Goal: Transaction & Acquisition: Subscribe to service/newsletter

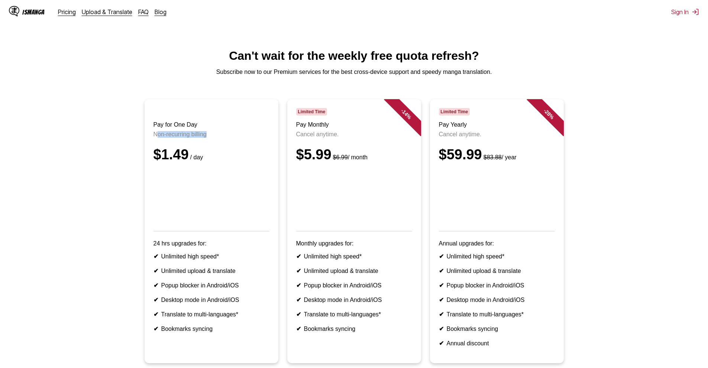
drag, startPoint x: 160, startPoint y: 157, endPoint x: 226, endPoint y: 159, distance: 66.2
click at [226, 138] on p "Non-recurring billing" at bounding box center [211, 134] width 116 height 7
click at [230, 138] on p "Non-recurring billing" at bounding box center [211, 134] width 116 height 7
drag, startPoint x: 222, startPoint y: 156, endPoint x: 133, endPoint y: 152, distance: 88.5
click at [134, 152] on ul "Pay for One Day Non-recurring billing $1.49 / day 24 hrs upgrades for: ✔ Unlimi…" at bounding box center [354, 235] width 696 height 273
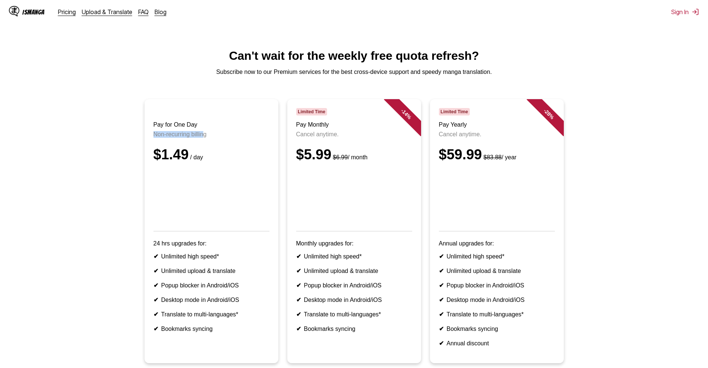
click at [110, 148] on ul "Pay for One Day Non-recurring billing $1.49 / day 24 hrs upgrades for: ✔ Unlimi…" at bounding box center [354, 235] width 696 height 273
drag, startPoint x: 156, startPoint y: 145, endPoint x: 220, endPoint y: 155, distance: 65.0
click at [220, 155] on header "Pay for One Day Non-recurring billing $1.49 / day" at bounding box center [211, 169] width 116 height 123
click at [219, 138] on p "Non-recurring billing" at bounding box center [211, 134] width 116 height 7
drag, startPoint x: 226, startPoint y: 157, endPoint x: 152, endPoint y: 140, distance: 76.3
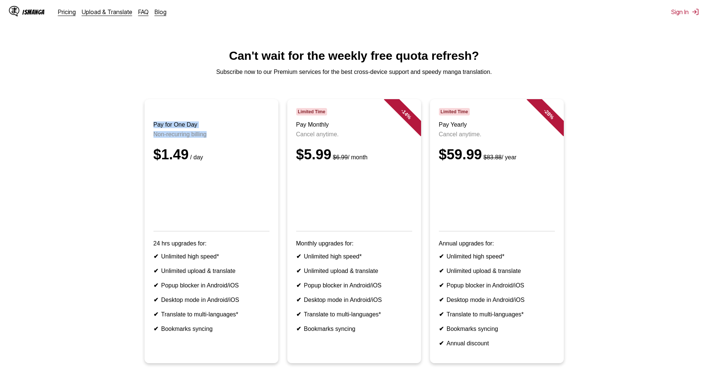
click at [152, 140] on article "Pay for One Day Non-recurring billing $1.49 / day 24 hrs upgrades for: ✔ Unlimi…" at bounding box center [211, 231] width 134 height 264
click at [105, 139] on ul "Pay for One Day Non-recurring billing $1.49 / day 24 hrs upgrades for: ✔ Unlimi…" at bounding box center [354, 235] width 696 height 273
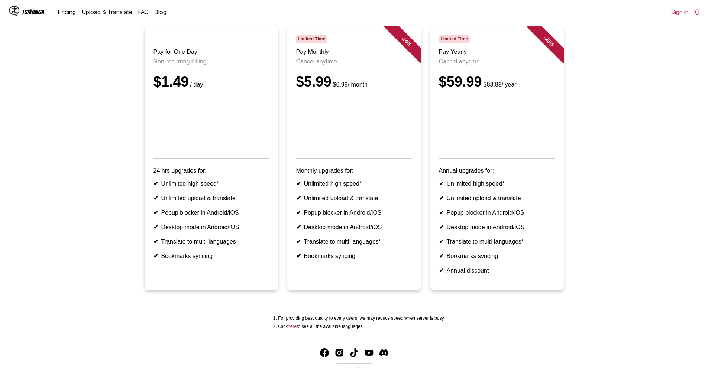
scroll to position [87, 0]
